Goal: Information Seeking & Learning: Find specific fact

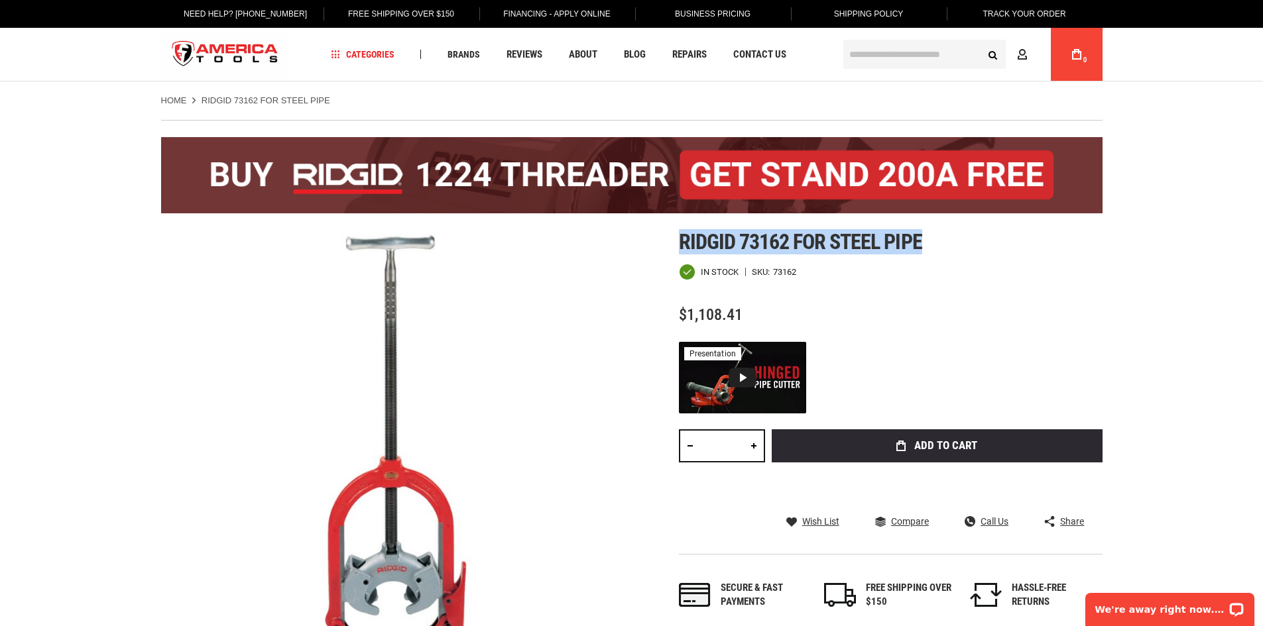
drag, startPoint x: 672, startPoint y: 241, endPoint x: 923, endPoint y: 254, distance: 250.9
click at [923, 254] on div "Skip to the end of the images gallery Skip to the beginning of the images galle…" at bounding box center [631, 492] width 941 height 524
copy span "Ridgid 73162 for steel pipe"
drag, startPoint x: 684, startPoint y: 240, endPoint x: 827, endPoint y: 245, distance: 142.6
click at [904, 251] on span "Ridgid 73162 for steel pipe" at bounding box center [800, 241] width 243 height 25
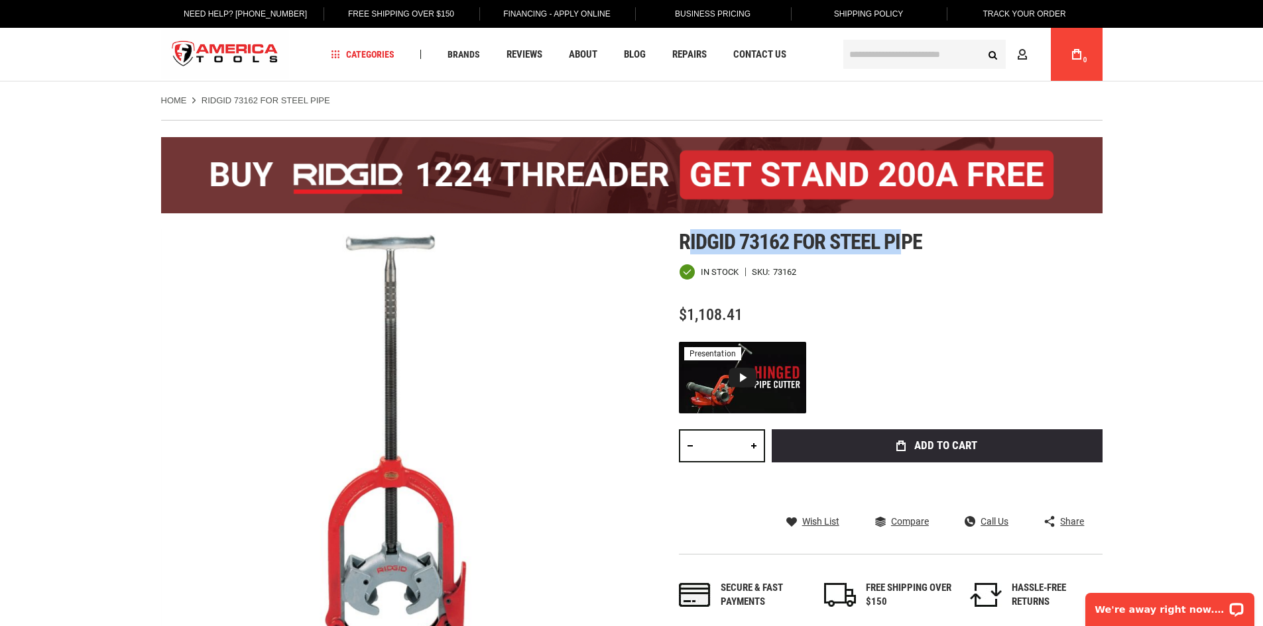
click at [679, 243] on span "Ridgid 73162 for steel pipe" at bounding box center [800, 241] width 243 height 25
drag, startPoint x: 680, startPoint y: 243, endPoint x: 937, endPoint y: 244, distance: 257.2
click at [937, 244] on h1 "Ridgid 73162 for steel pipe" at bounding box center [891, 242] width 424 height 24
copy span "Ridgid 73162 for steel pipe"
